Goal: Task Accomplishment & Management: Use online tool/utility

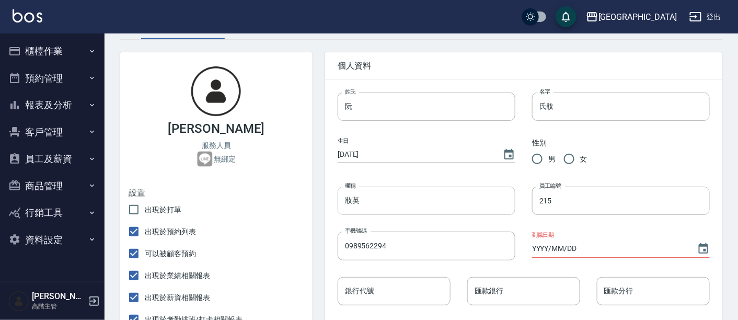
scroll to position [116, 0]
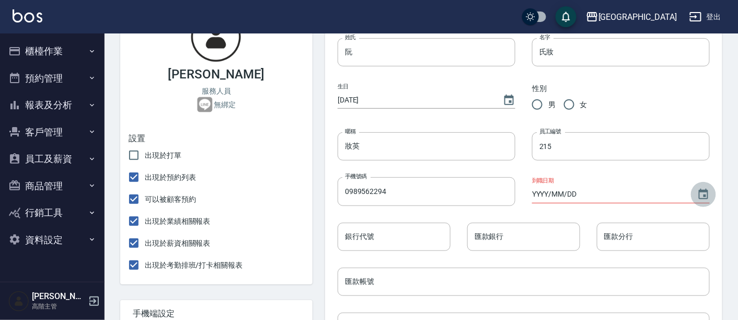
click at [706, 193] on icon "Choose date" at bounding box center [703, 194] width 13 height 13
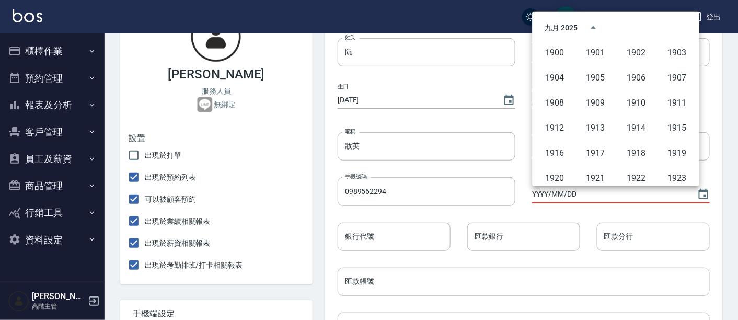
scroll to position [716, 0]
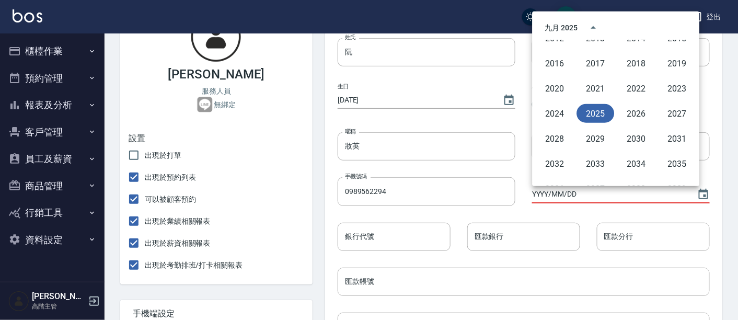
click at [600, 114] on button "2025" at bounding box center [596, 113] width 38 height 19
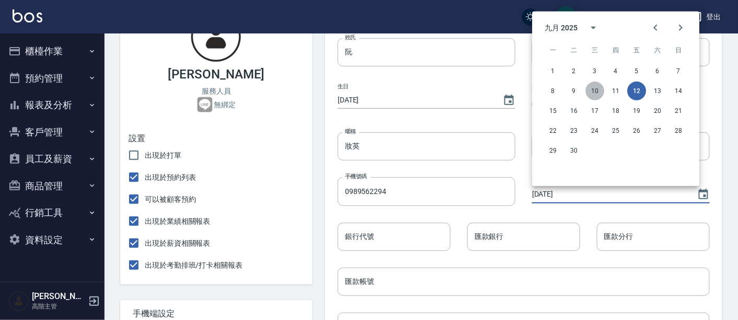
click at [598, 88] on button "10" at bounding box center [595, 91] width 19 height 19
type input "[DATE]"
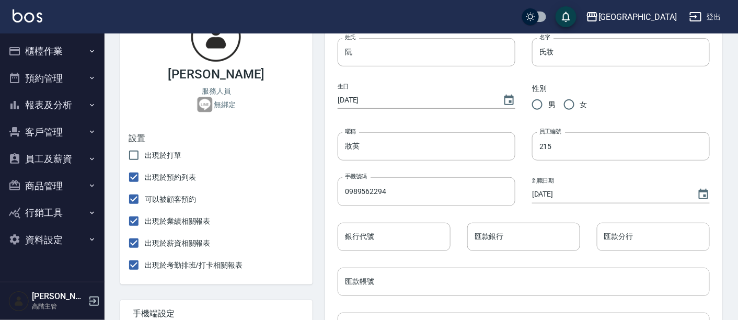
scroll to position [513, 0]
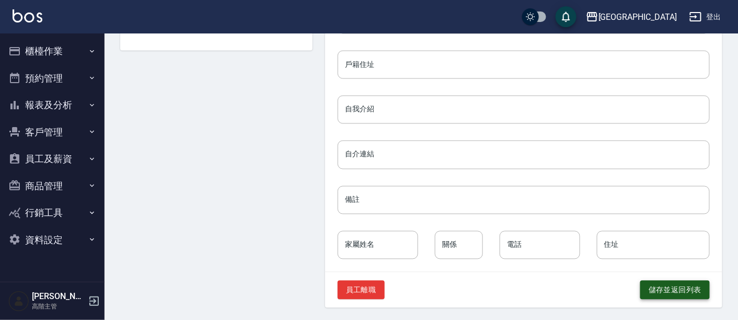
click at [677, 284] on button "儲存並返回列表" at bounding box center [674, 290] width 69 height 19
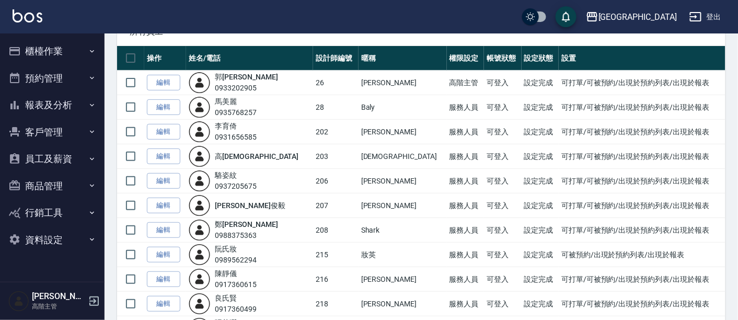
scroll to position [125, 0]
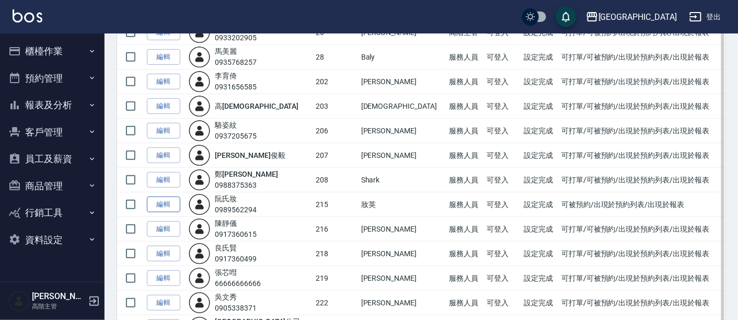
click at [170, 203] on link "編輯" at bounding box center [163, 204] width 33 height 16
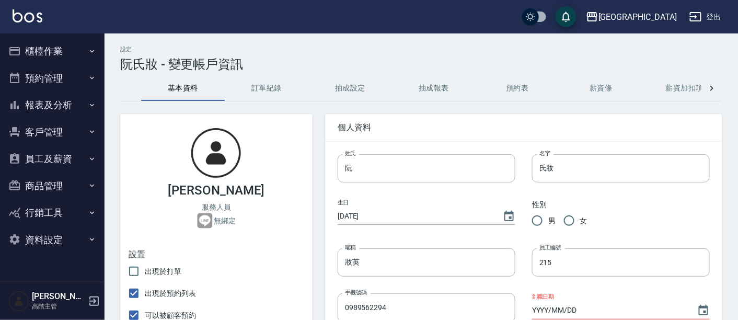
type input "[DATE]"
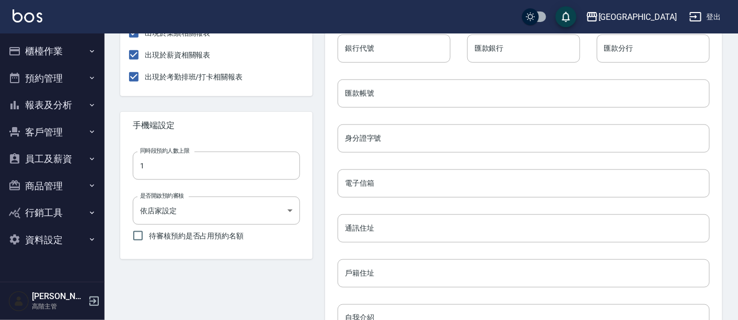
scroll to position [290, 0]
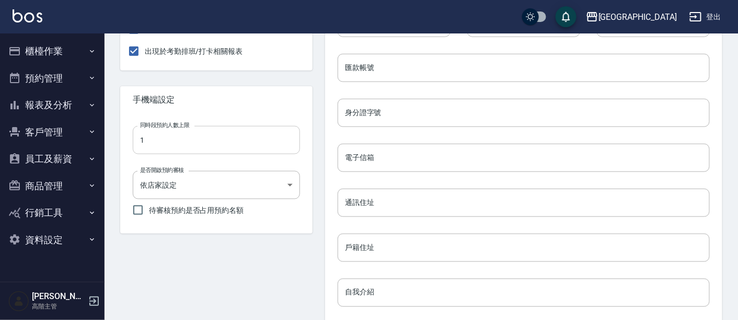
click at [170, 183] on div "同時段預約人數上限 1 同時段預約人數上限 是否開啟預約審核 依店家設定 BYSTORE 是否開啟預約審核 待審核預約是否占用預約名額" at bounding box center [208, 165] width 184 height 112
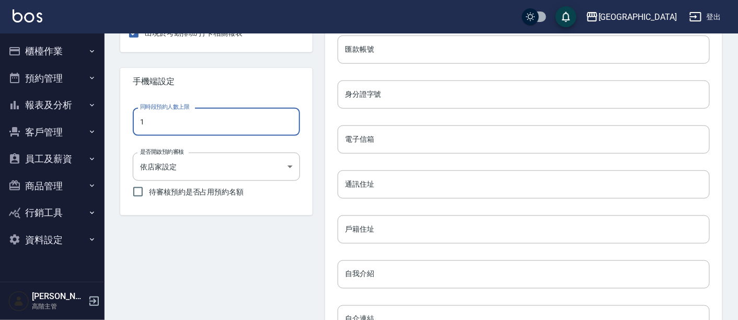
click at [164, 120] on input "1" at bounding box center [216, 122] width 167 height 28
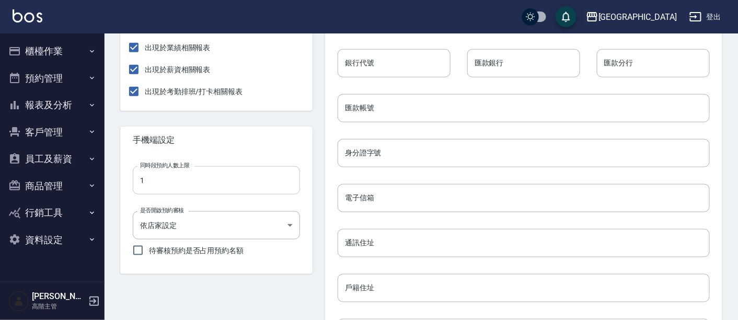
click at [164, 120] on div "[PERSON_NAME]氏妝 服務人員 無綁定 設置 出現於打單 出現於預約列表 可以被顧客預約 出現於業績相關報表 出現於薪資相關報表 出現於考勤排班/…" at bounding box center [210, 171] width 205 height 719
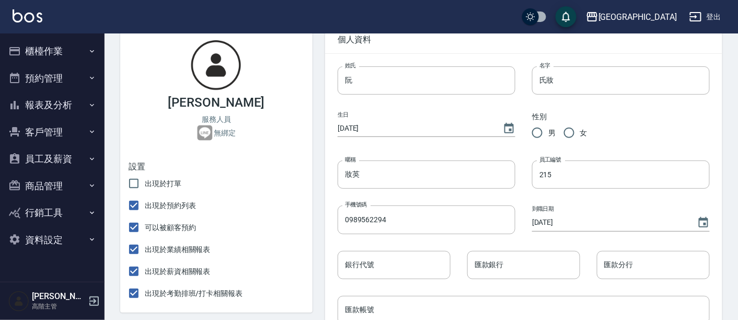
scroll to position [106, 0]
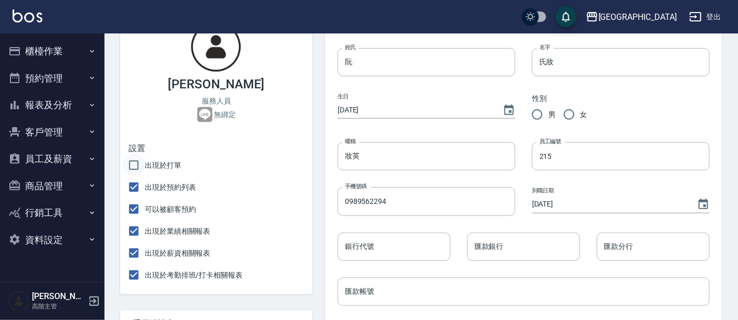
click at [139, 162] on input "出現於打單" at bounding box center [134, 165] width 22 height 22
checkbox input "true"
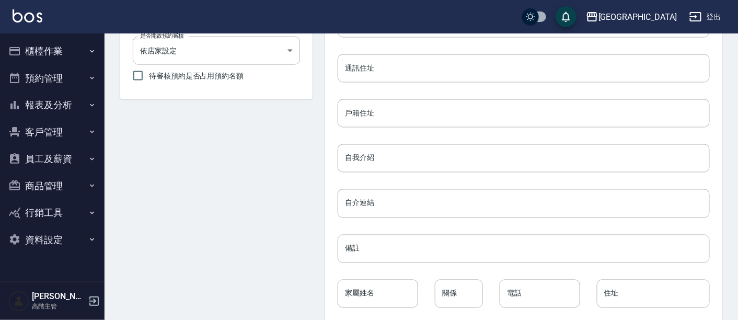
scroll to position [513, 0]
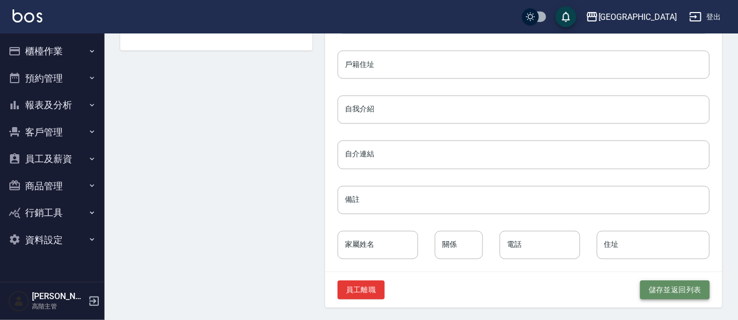
click at [688, 287] on button "儲存並返回列表" at bounding box center [674, 290] width 69 height 19
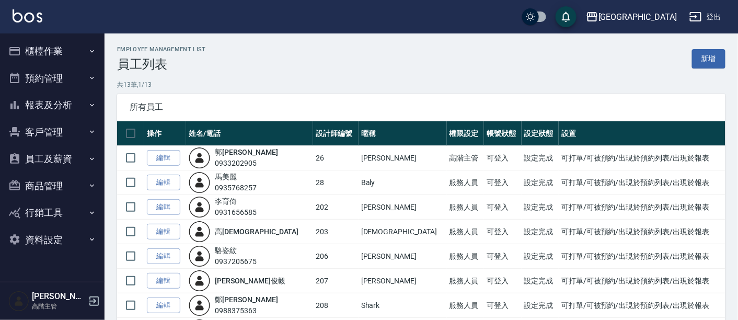
click at [38, 51] on button "櫃檯作業" at bounding box center [52, 51] width 96 height 27
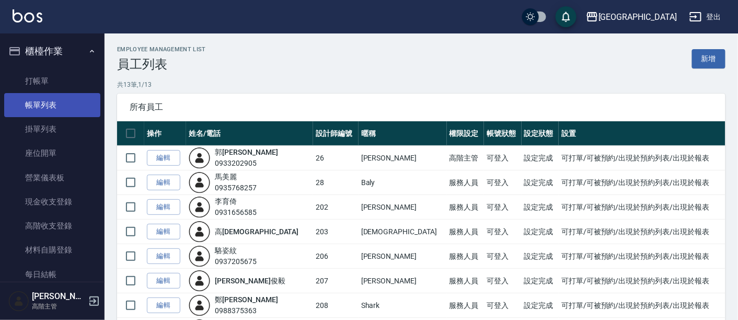
click at [55, 105] on link "帳單列表" at bounding box center [52, 105] width 96 height 24
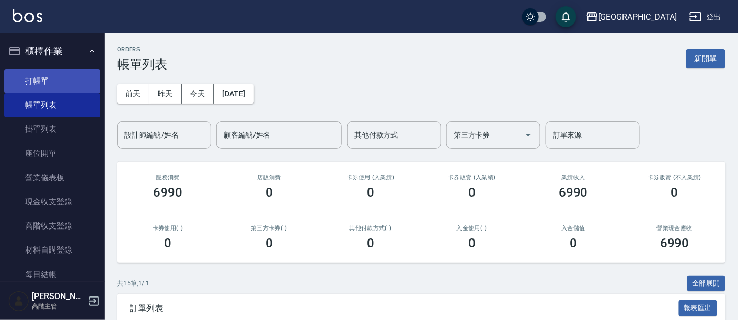
click at [30, 78] on link "打帳單" at bounding box center [52, 81] width 96 height 24
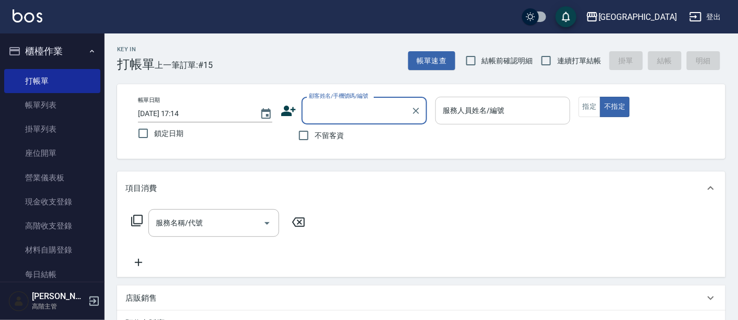
click at [467, 110] on div "服務人員姓名/編號 服務人員姓名/編號" at bounding box center [502, 111] width 134 height 28
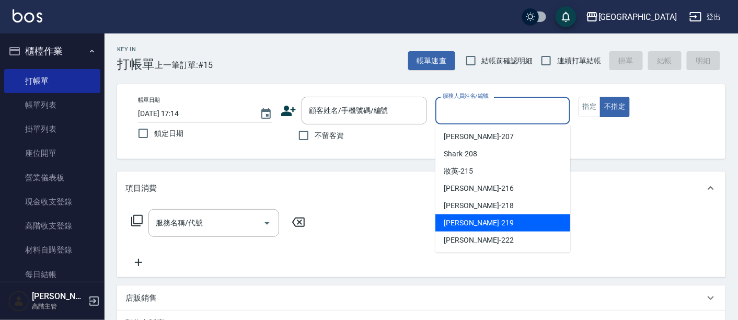
click at [341, 169] on div "Key In 打帳單 上一筆訂單:#15 帳單速查 結帳前確認明細 連續打單結帳 掛單 結帳 明細 帳單日期 [DATE] 17:14 鎖定日期 顧客姓名/手…" at bounding box center [421, 278] width 633 height 491
